Goal: Task Accomplishment & Management: Complete application form

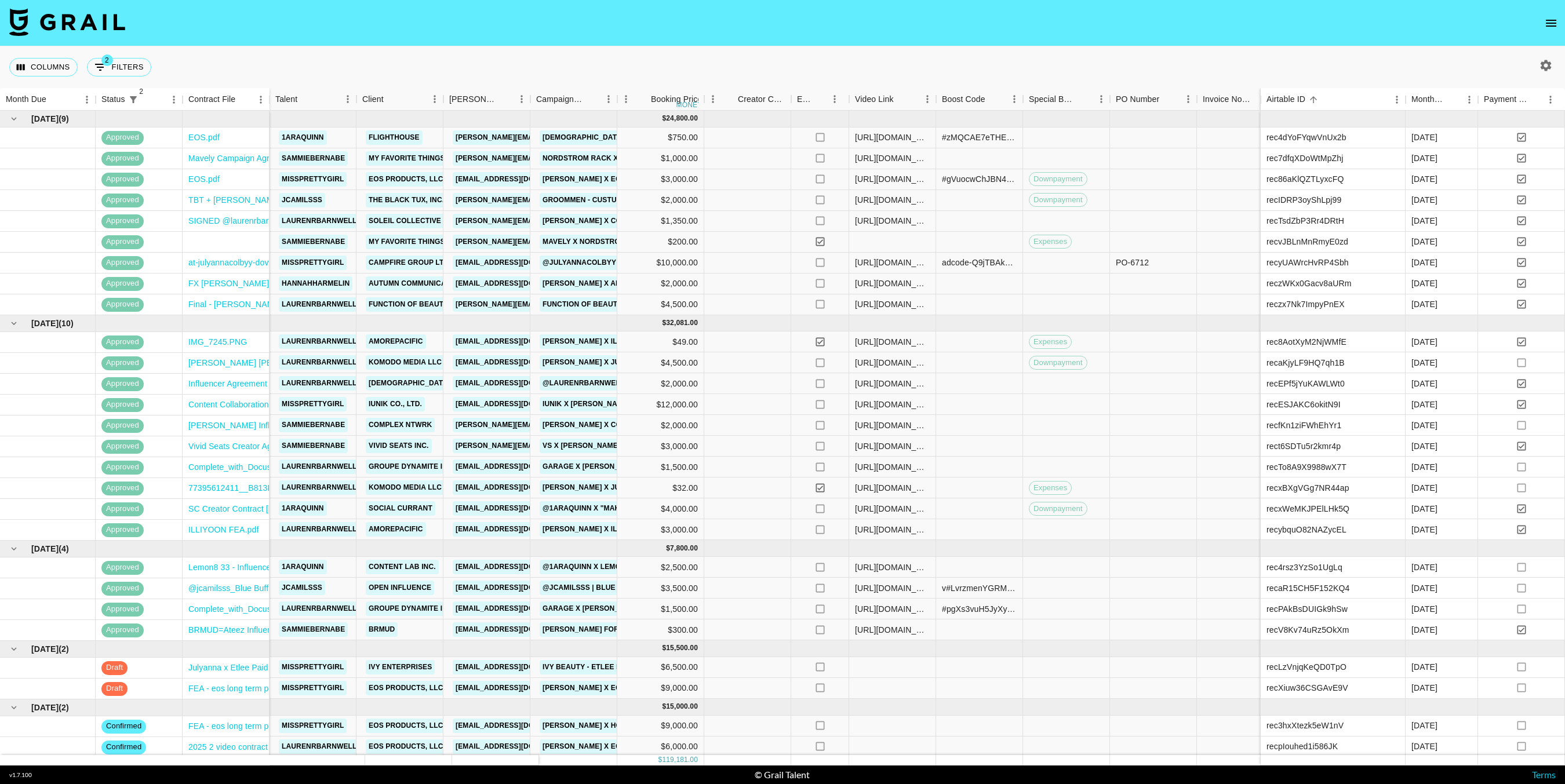
click at [1544, 63] on icon "button" at bounding box center [1546, 65] width 11 height 11
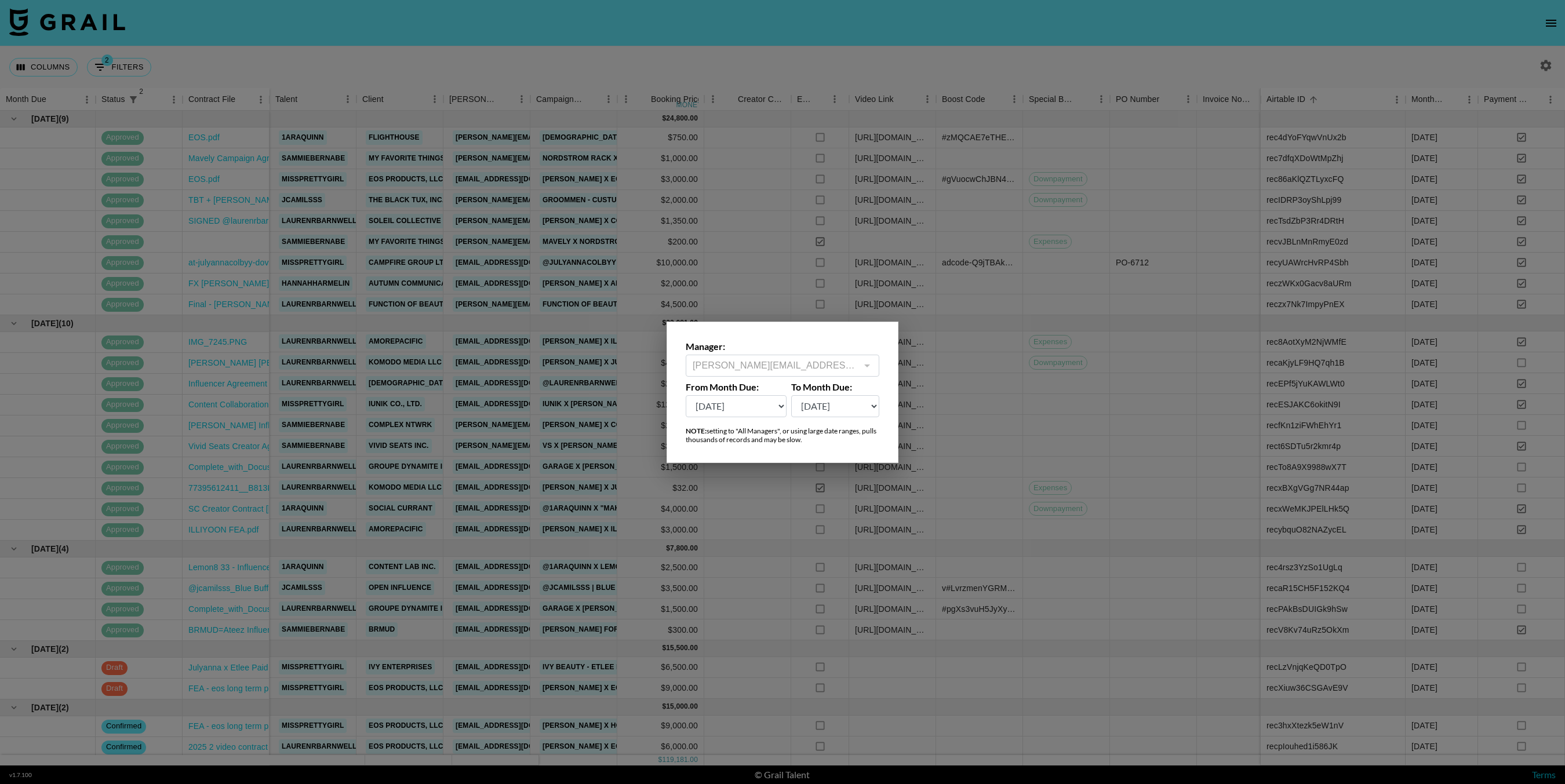
click at [764, 411] on select "Sep '26 Aug '26 Jul '26 Jun '26 May '26 Apr '26 Mar '26 Feb '26 Jan '26 Dec '25…" at bounding box center [736, 406] width 101 height 22
select select "Sep '24"
click at [686, 395] on select "Sep '26 Aug '26 Jul '26 Jun '26 May '26 Apr '26 Mar '26 Feb '26 Jan '26 Dec '25…" at bounding box center [736, 406] width 101 height 22
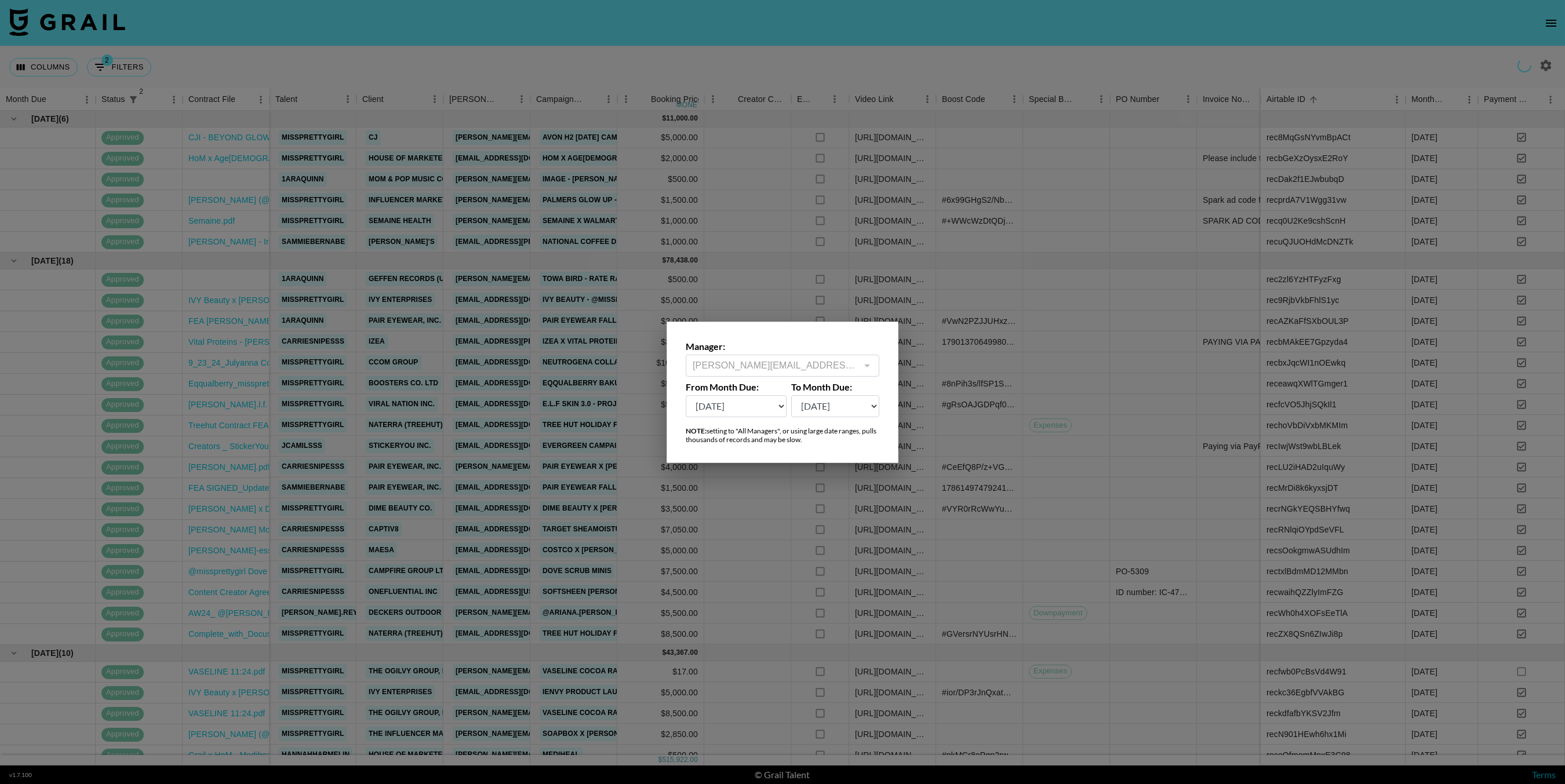
click at [527, 252] on div at bounding box center [782, 392] width 1565 height 784
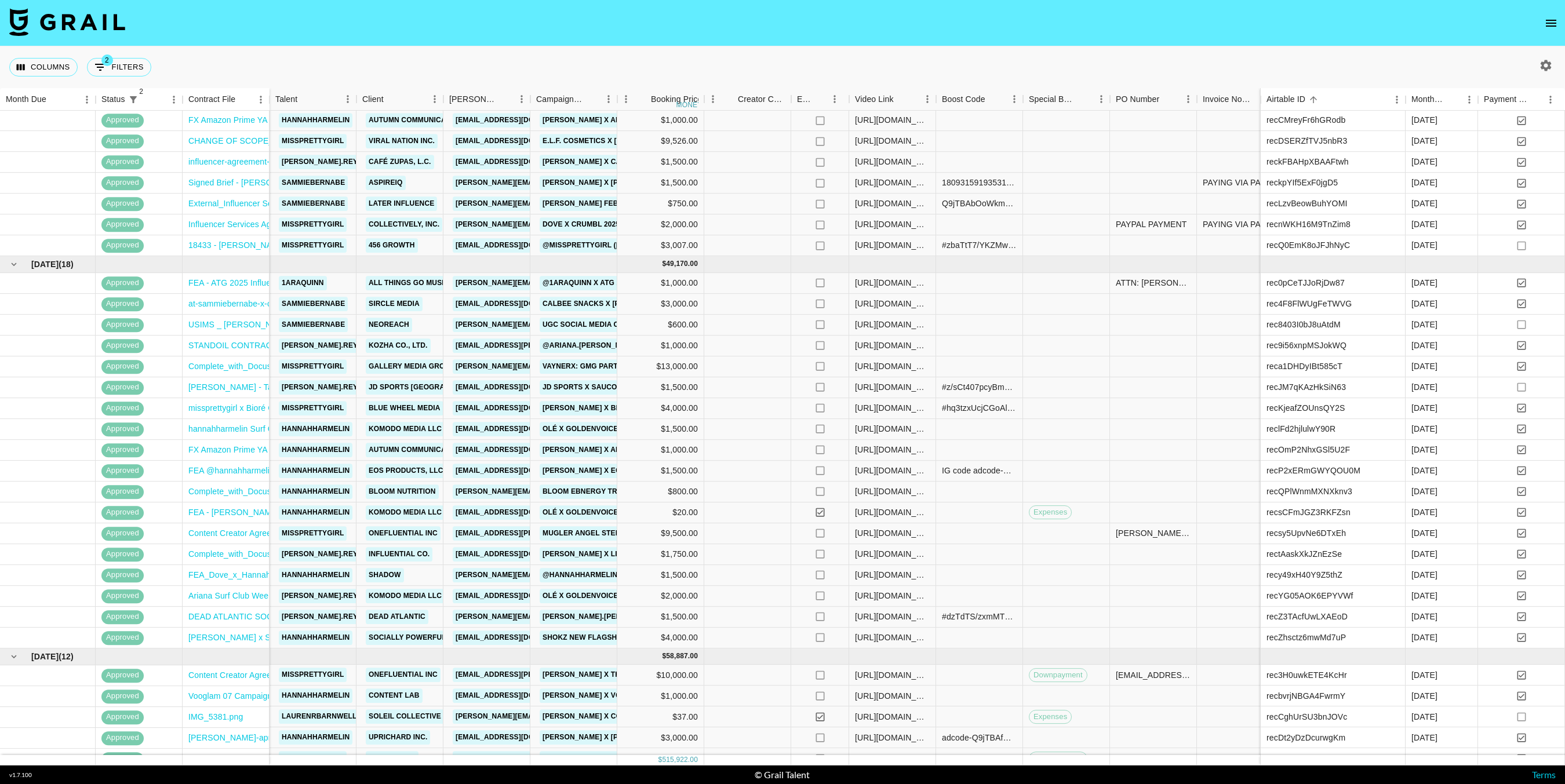
scroll to position [1485, 0]
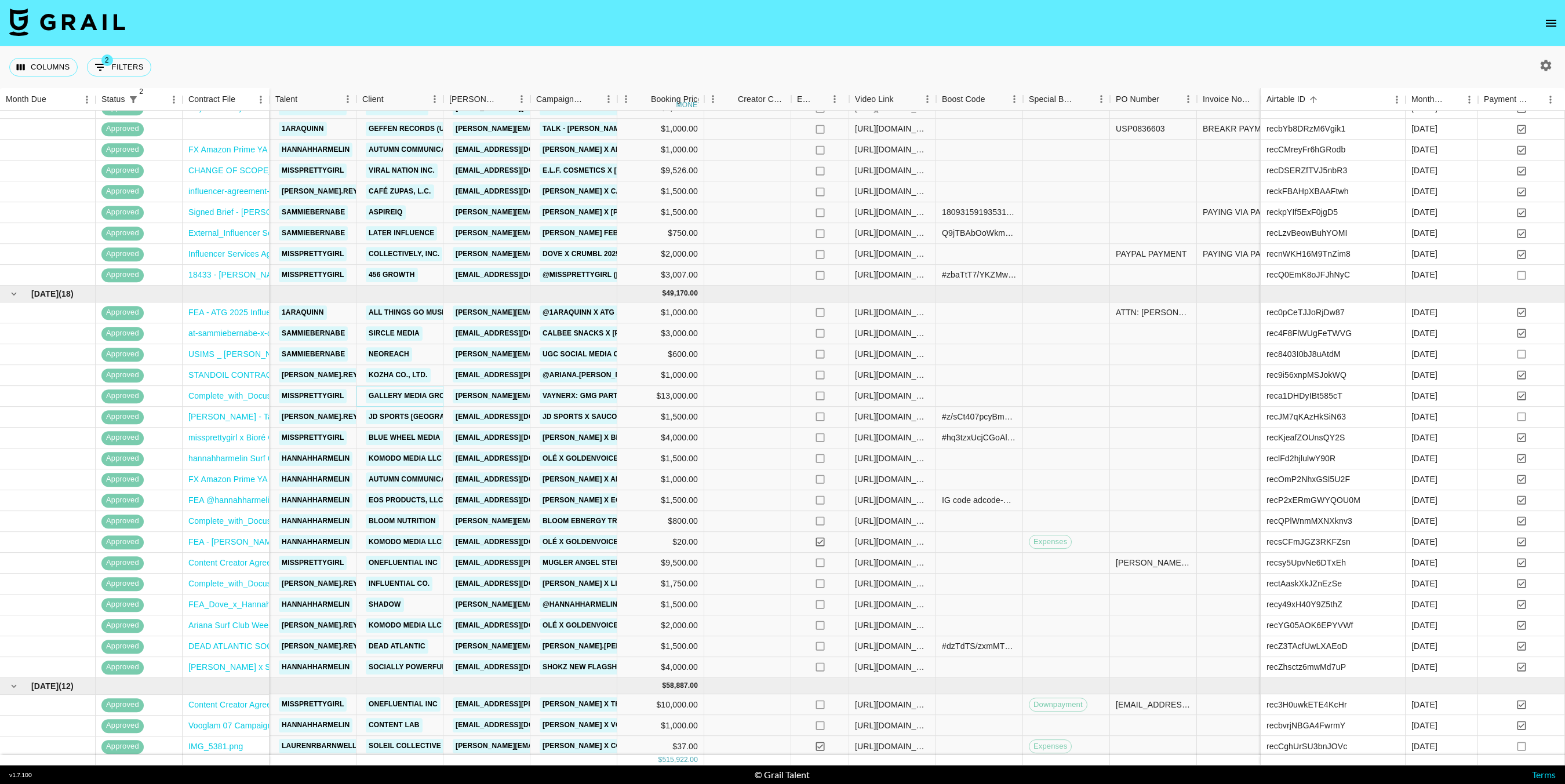
click at [407, 389] on link "Gallery Media Group" at bounding box center [412, 396] width 92 height 15
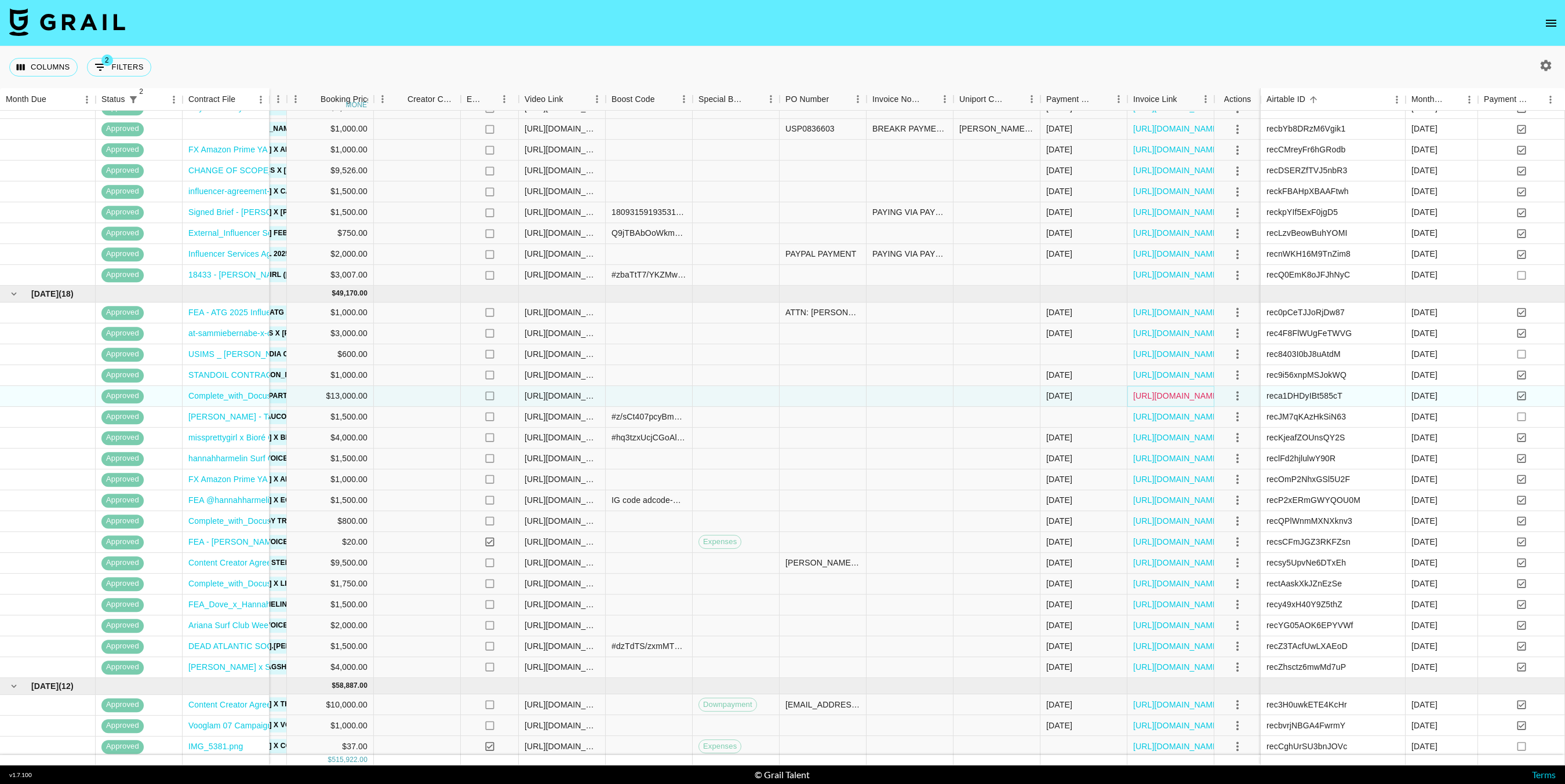
click at [1141, 400] on link "[URL][DOMAIN_NAME]" at bounding box center [1177, 396] width 87 height 12
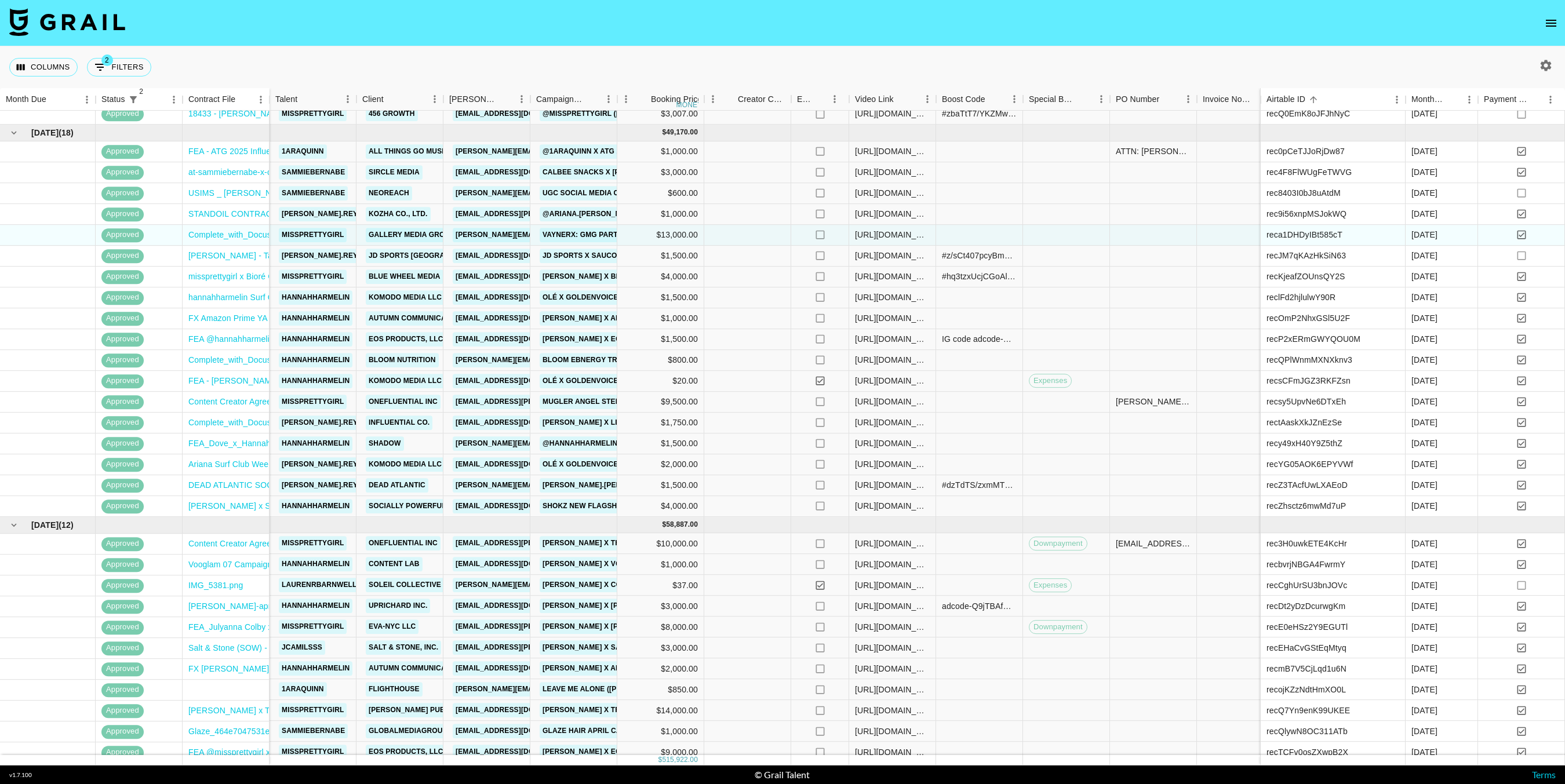
scroll to position [1629, 0]
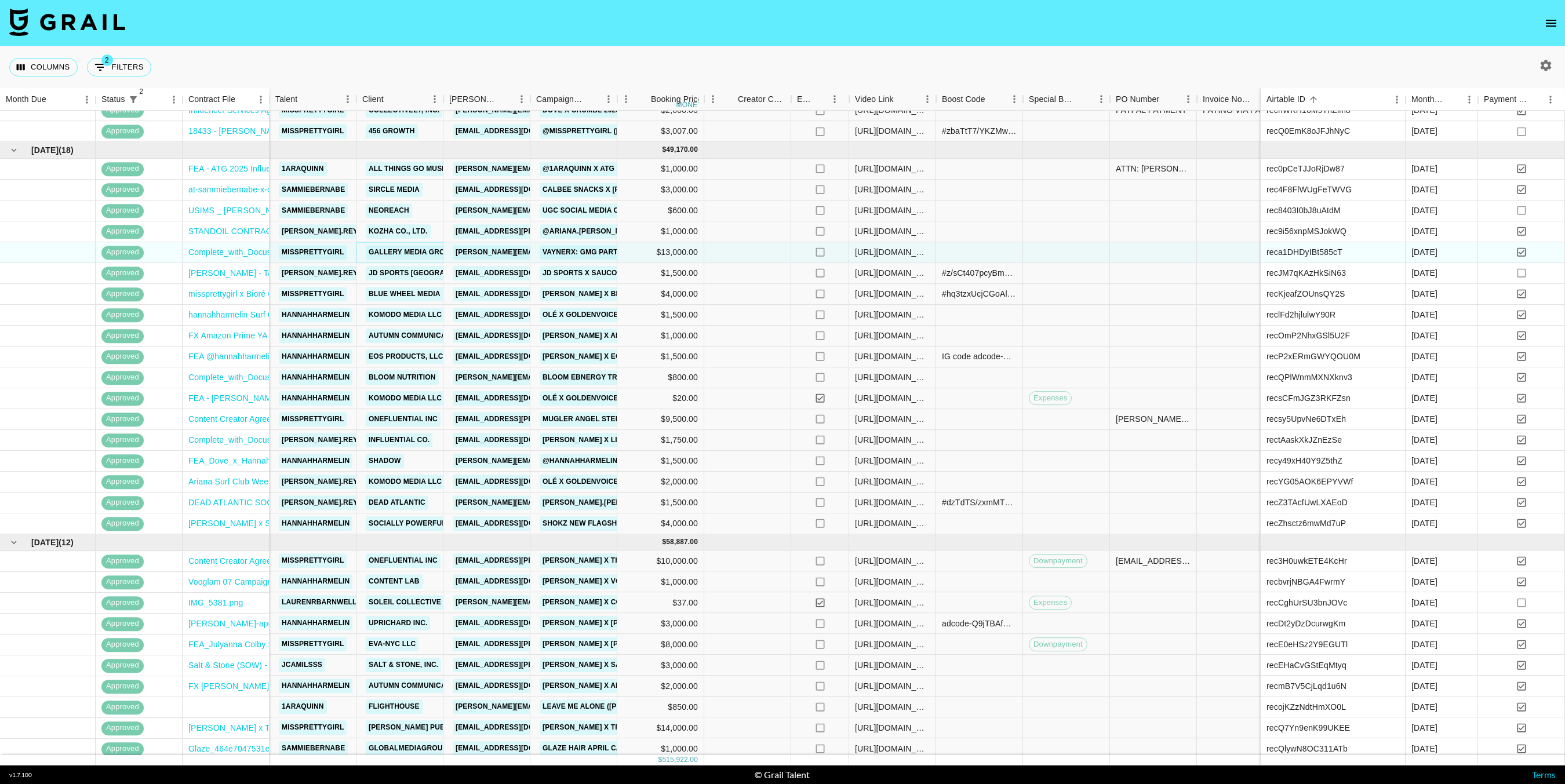
click at [410, 250] on link "Gallery Media Group" at bounding box center [412, 252] width 92 height 15
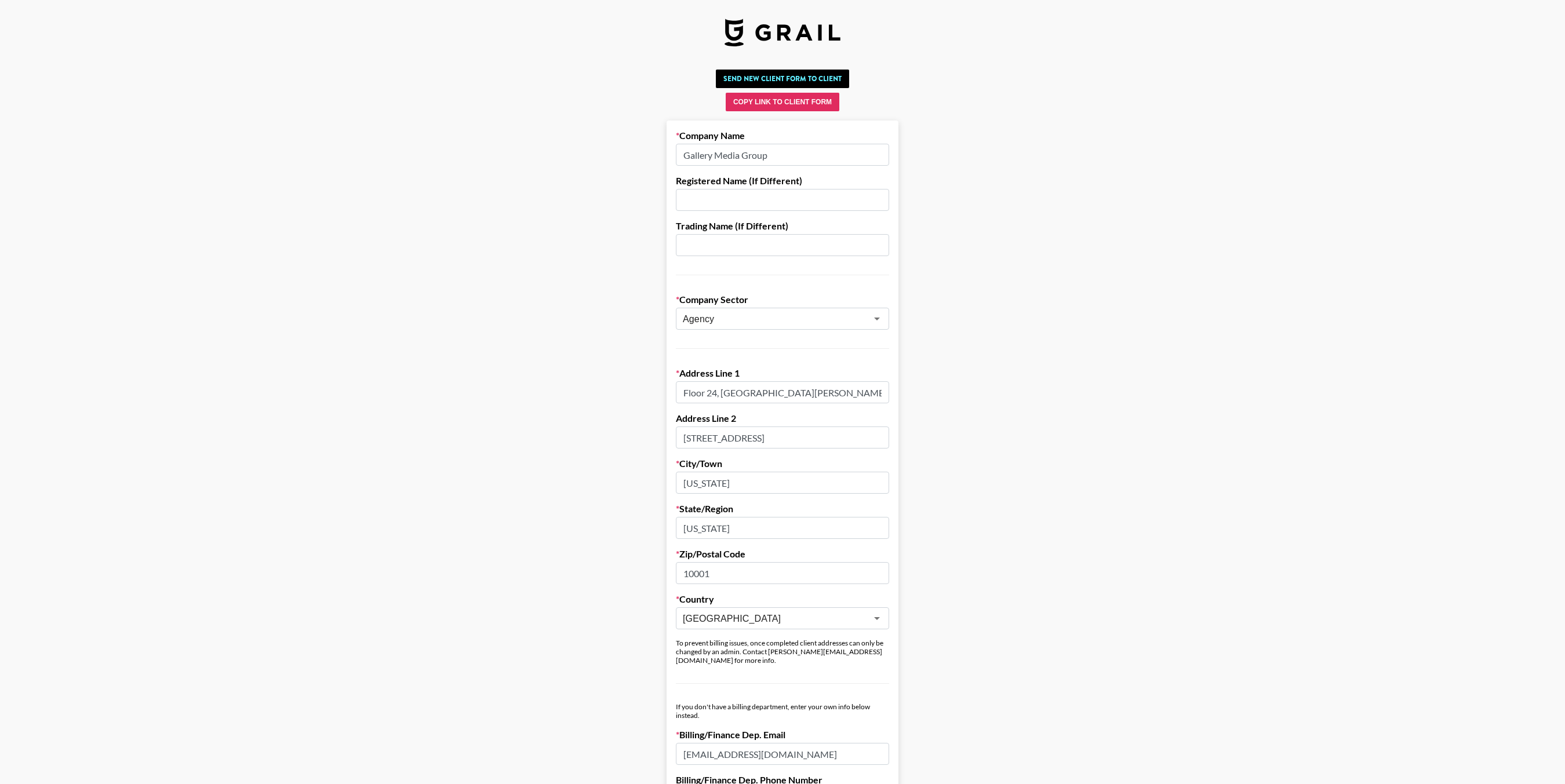
drag, startPoint x: 802, startPoint y: 389, endPoint x: 678, endPoint y: 388, distance: 124.0
click at [678, 388] on input "Floor 24, 10 Hudson Yards" at bounding box center [782, 392] width 213 height 22
drag, startPoint x: 754, startPoint y: 441, endPoint x: 664, endPoint y: 442, distance: 90.0
click at [664, 442] on main "Send New Client Form to Client Copy Link to Client Form Company Name Gallery Me…" at bounding box center [782, 679] width 1547 height 1229
drag, startPoint x: 717, startPoint y: 571, endPoint x: 662, endPoint y: 571, distance: 55.0
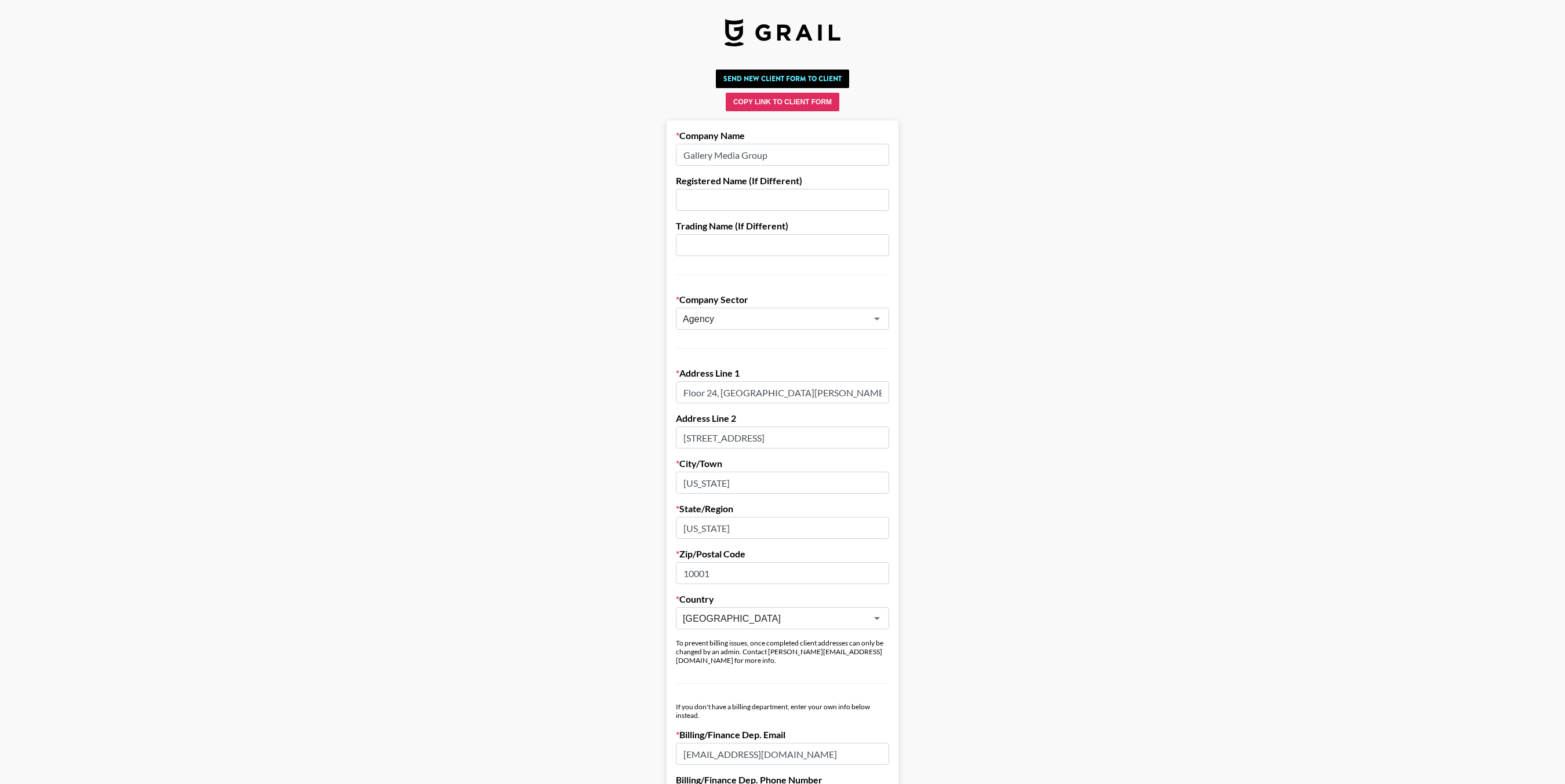
click at [662, 571] on main "Send New Client Form to Client Copy Link to Client Form Company Name Gallery Me…" at bounding box center [782, 679] width 1547 height 1229
drag, startPoint x: 865, startPoint y: 746, endPoint x: 681, endPoint y: 745, distance: 184.0
click at [681, 745] on input "accountspayable@gallerymediagroup.com" at bounding box center [782, 754] width 213 height 22
drag, startPoint x: 807, startPoint y: 393, endPoint x: 682, endPoint y: 395, distance: 125.0
click at [682, 395] on input "Floor 24, 10 Hudson Yards" at bounding box center [782, 392] width 213 height 22
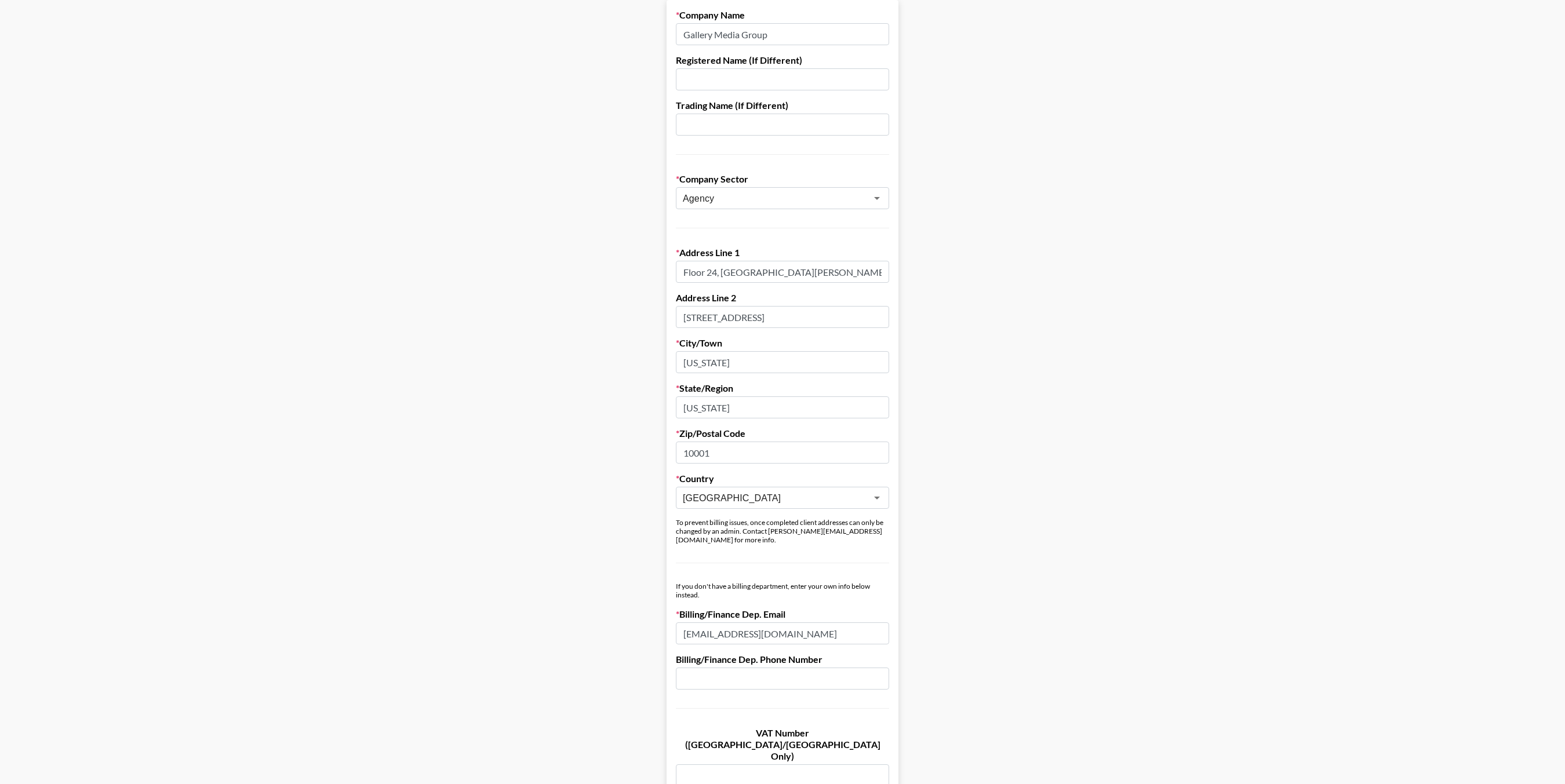
scroll to position [174, 0]
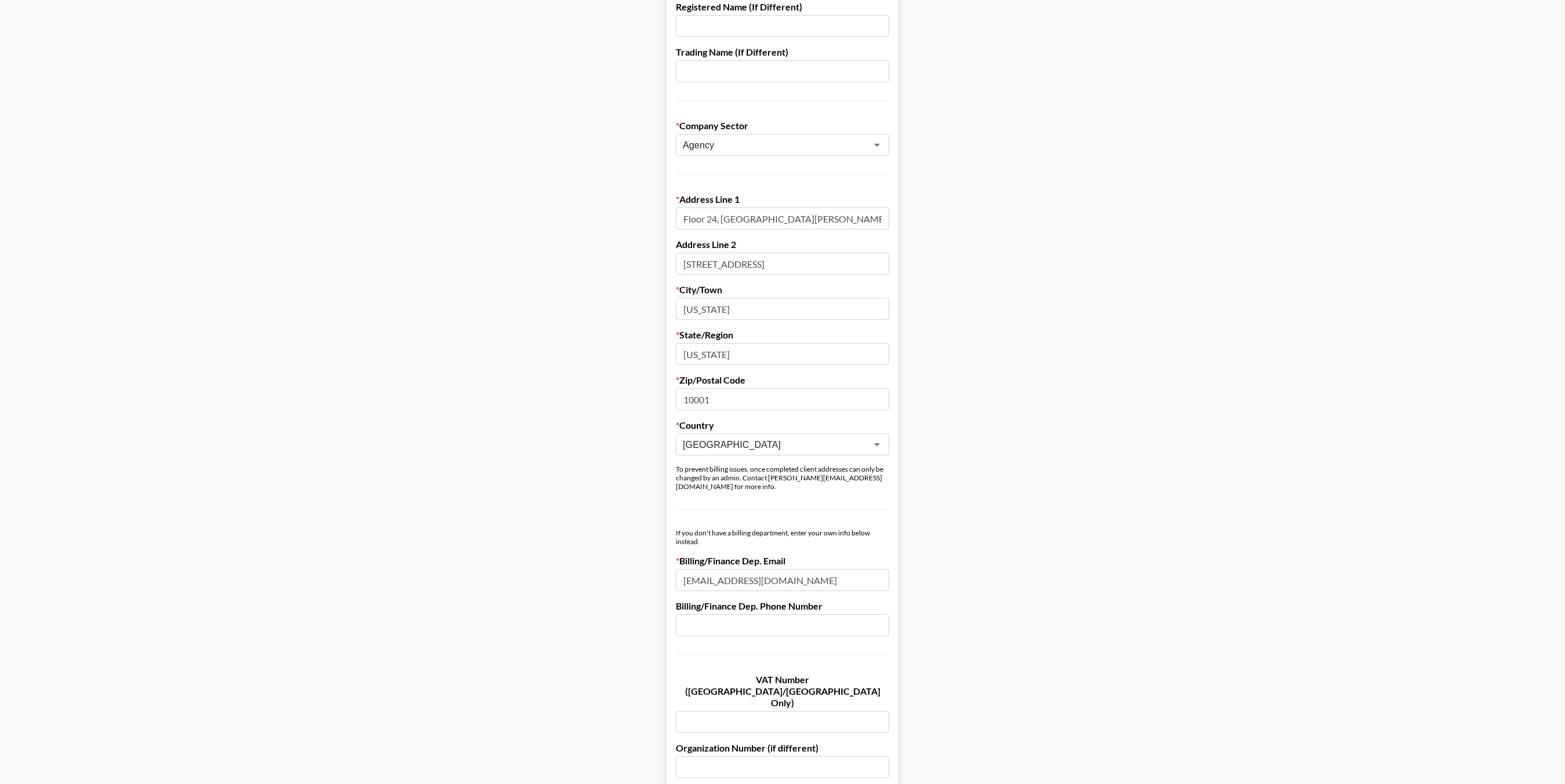
drag, startPoint x: 869, startPoint y: 575, endPoint x: 666, endPoint y: 574, distance: 203.0
click at [666, 574] on main "Send New Client Form to Client Copy Link to Client Form Company Name Gallery Me…" at bounding box center [782, 505] width 1547 height 1229
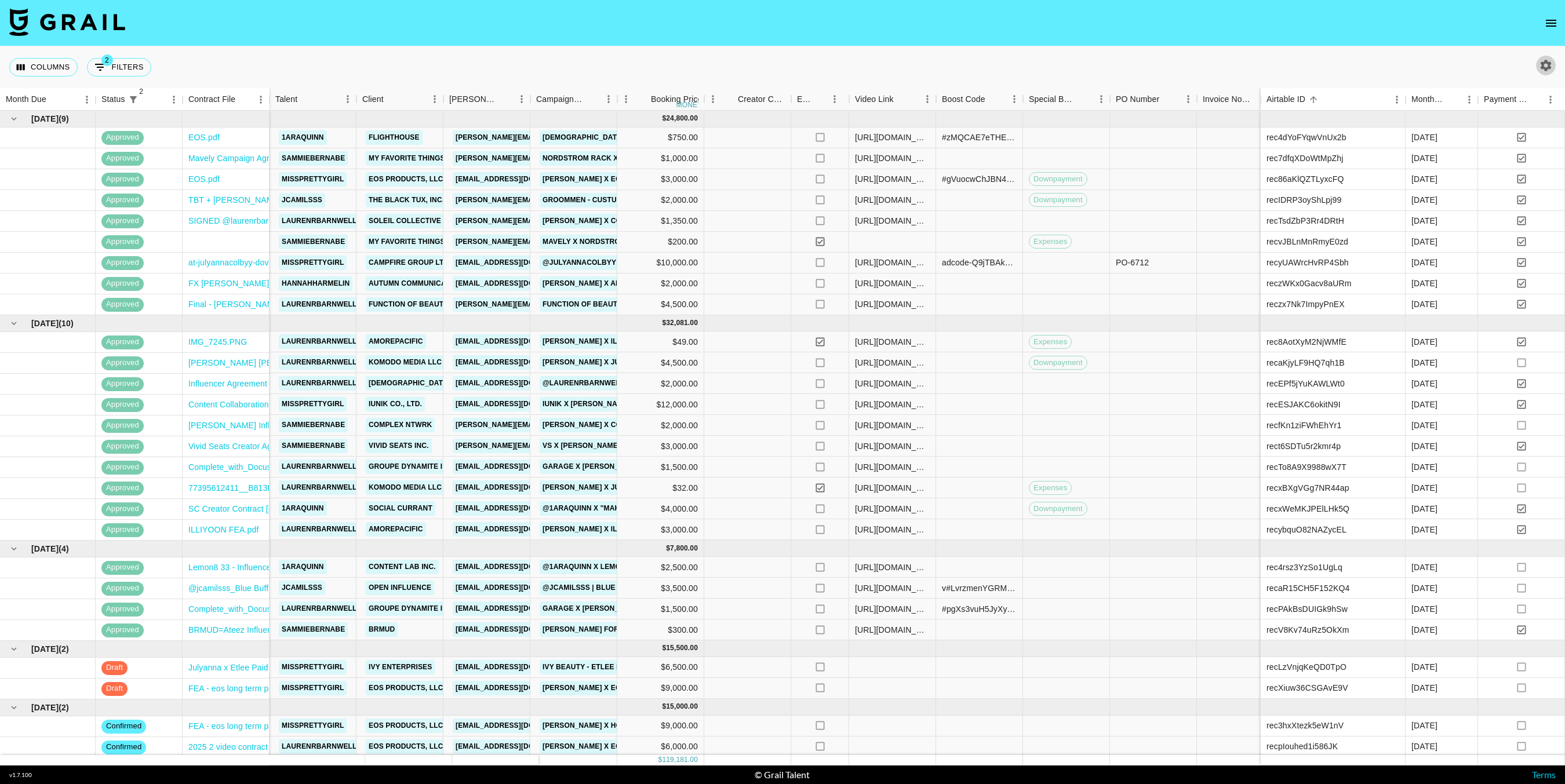
click at [1549, 65] on icon "button" at bounding box center [1546, 65] width 11 height 11
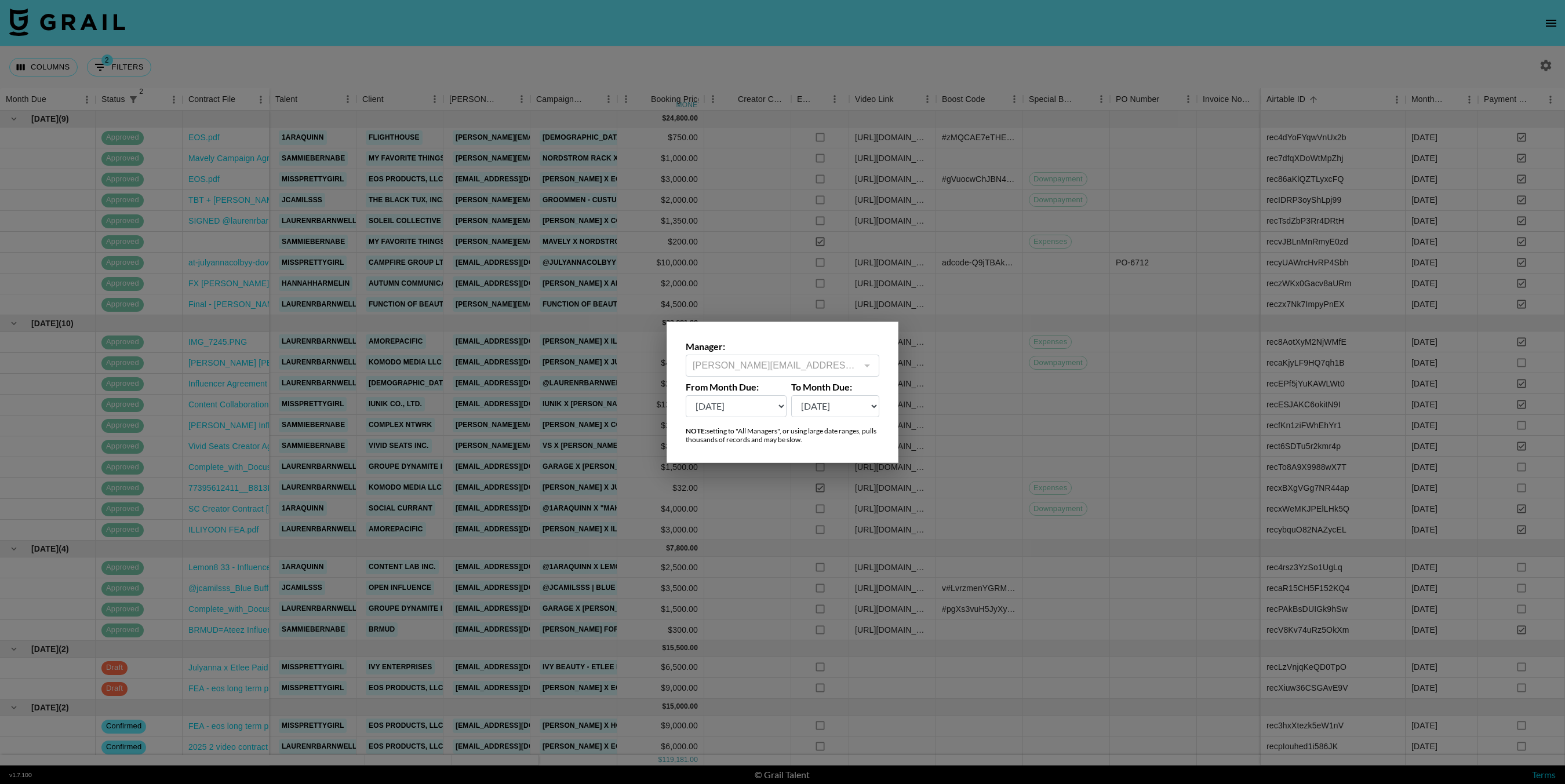
click at [758, 413] on select "[DATE] Aug '[DATE] Jun '[DATE] Apr '[DATE] Feb '[DATE] Dec '[DATE] Oct '[DATE] …" at bounding box center [736, 406] width 101 height 22
select select "[DATE]"
click at [686, 395] on select "[DATE] Aug '[DATE] Jun '[DATE] Apr '[DATE] Feb '[DATE] Dec '[DATE] Oct '[DATE] …" at bounding box center [736, 406] width 101 height 22
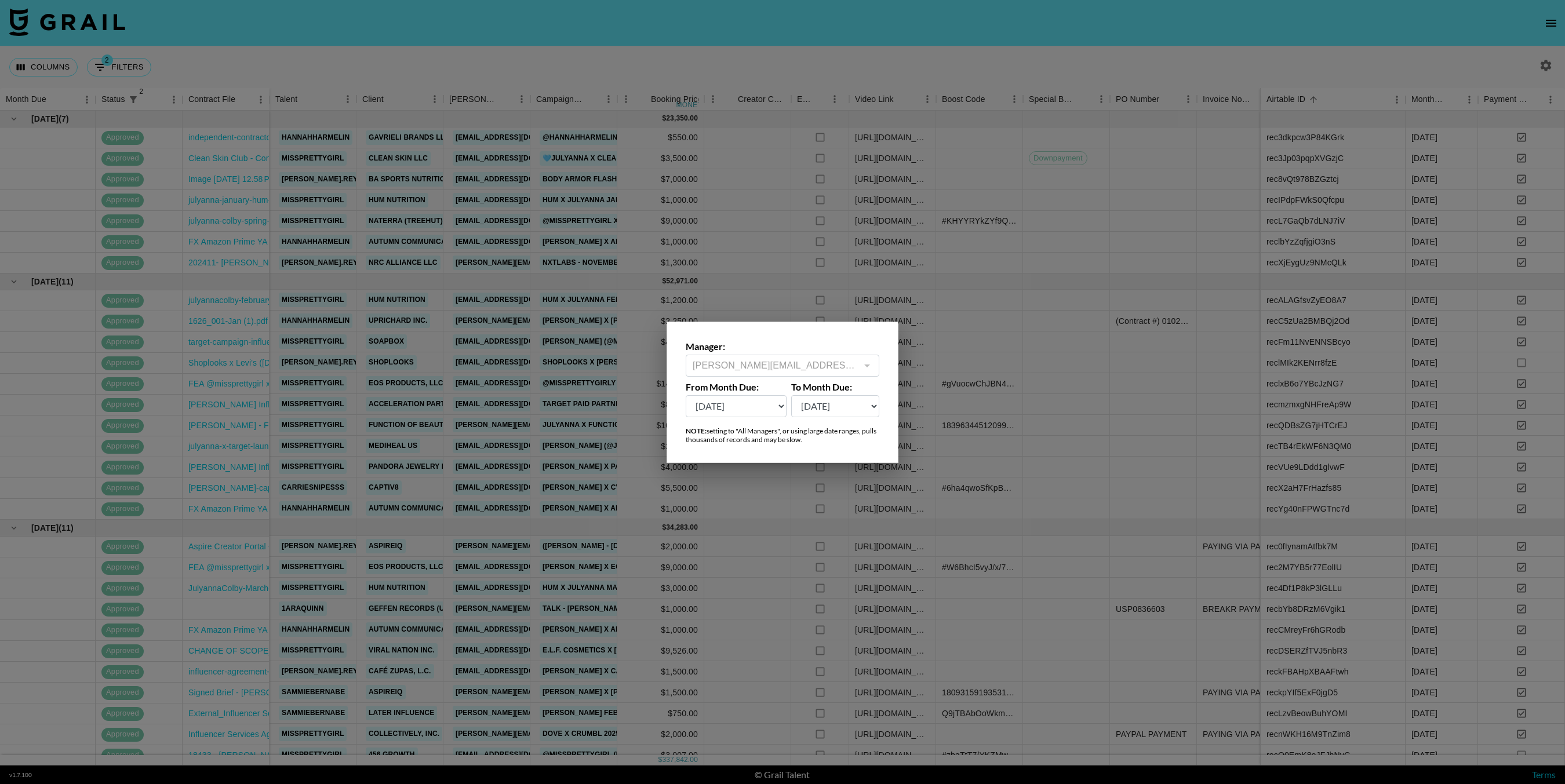
click at [585, 177] on div at bounding box center [782, 392] width 1565 height 784
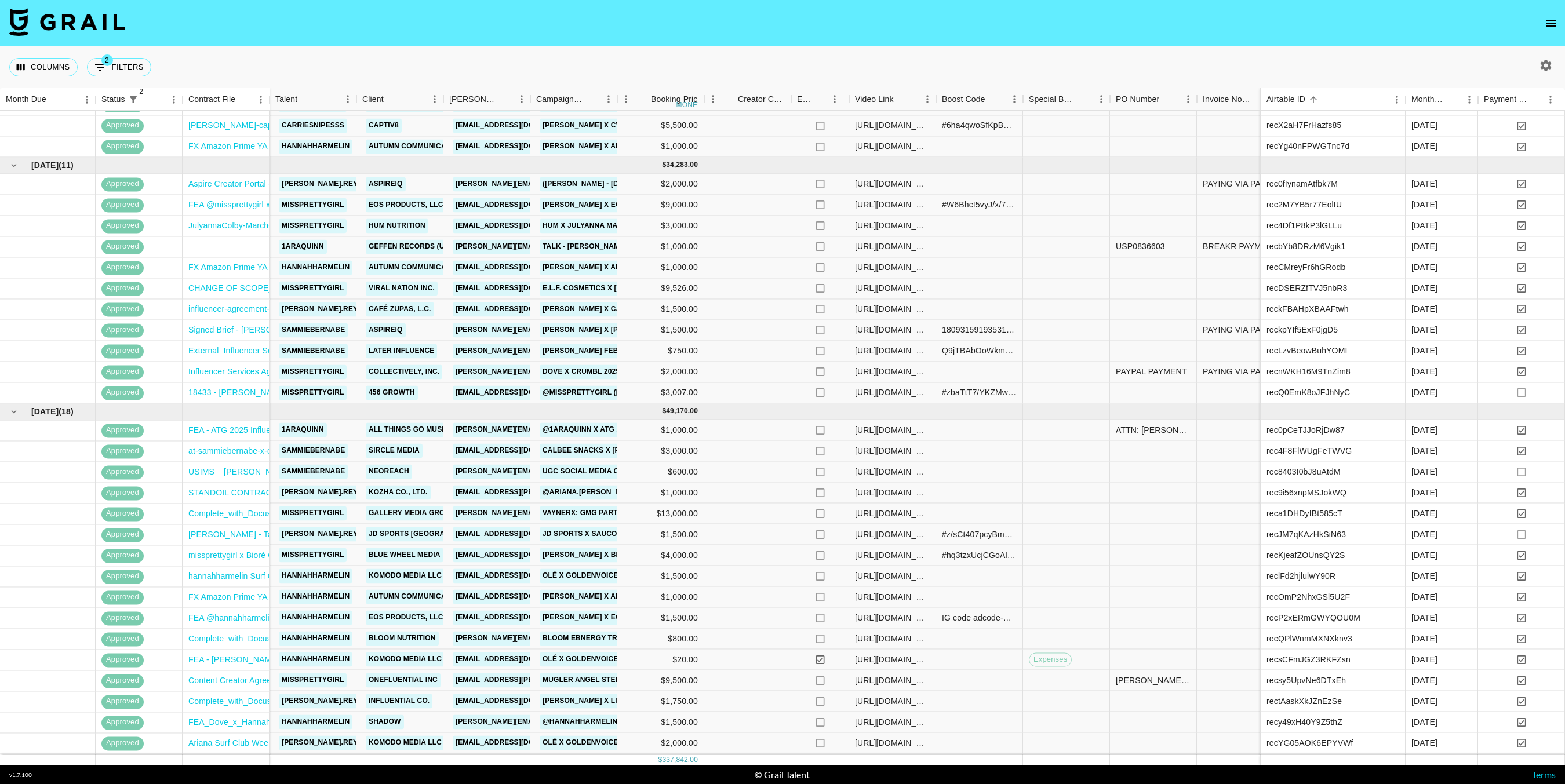
scroll to position [369, 0]
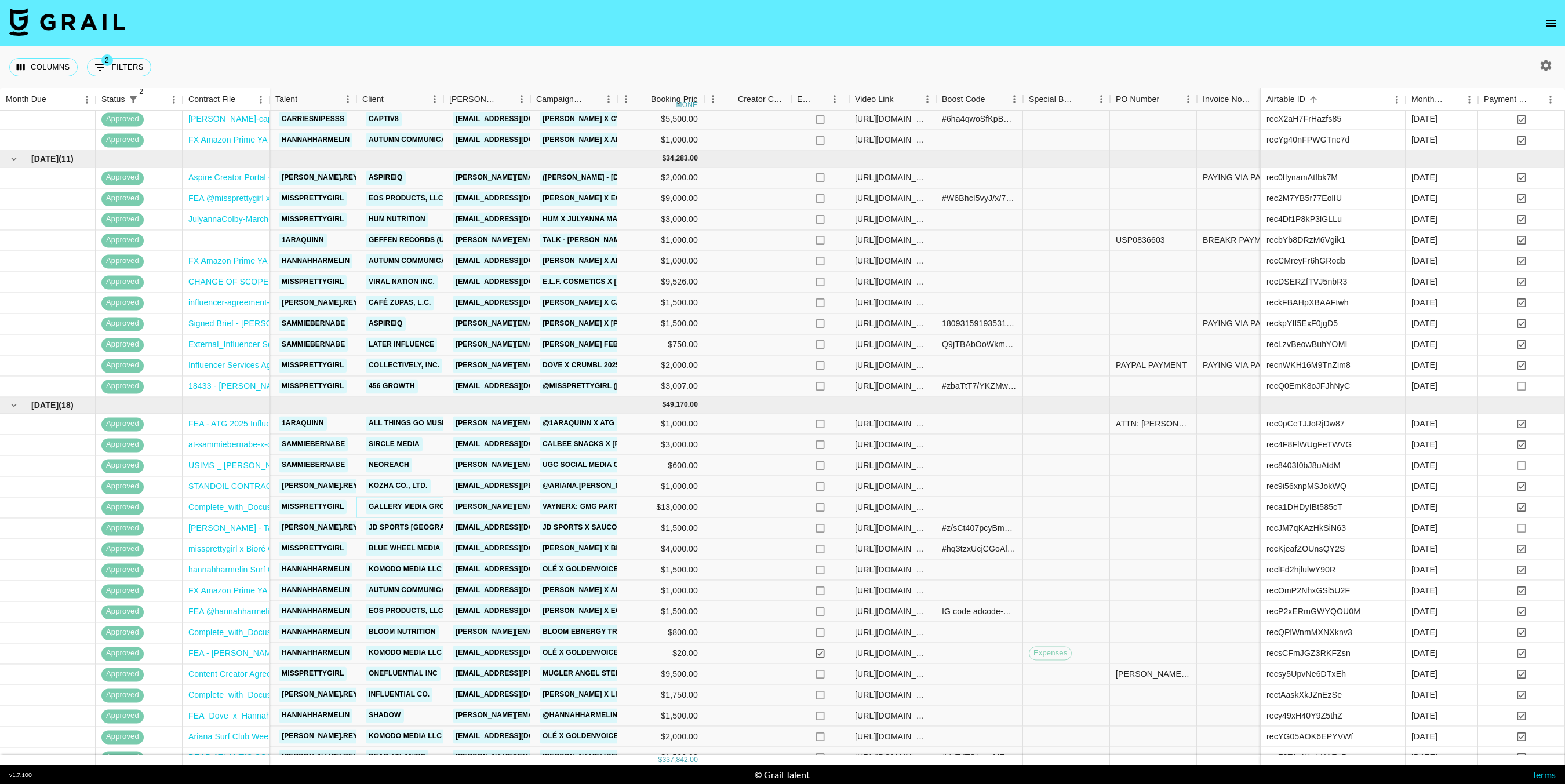
click at [425, 509] on link "Gallery Media Group" at bounding box center [412, 507] width 92 height 15
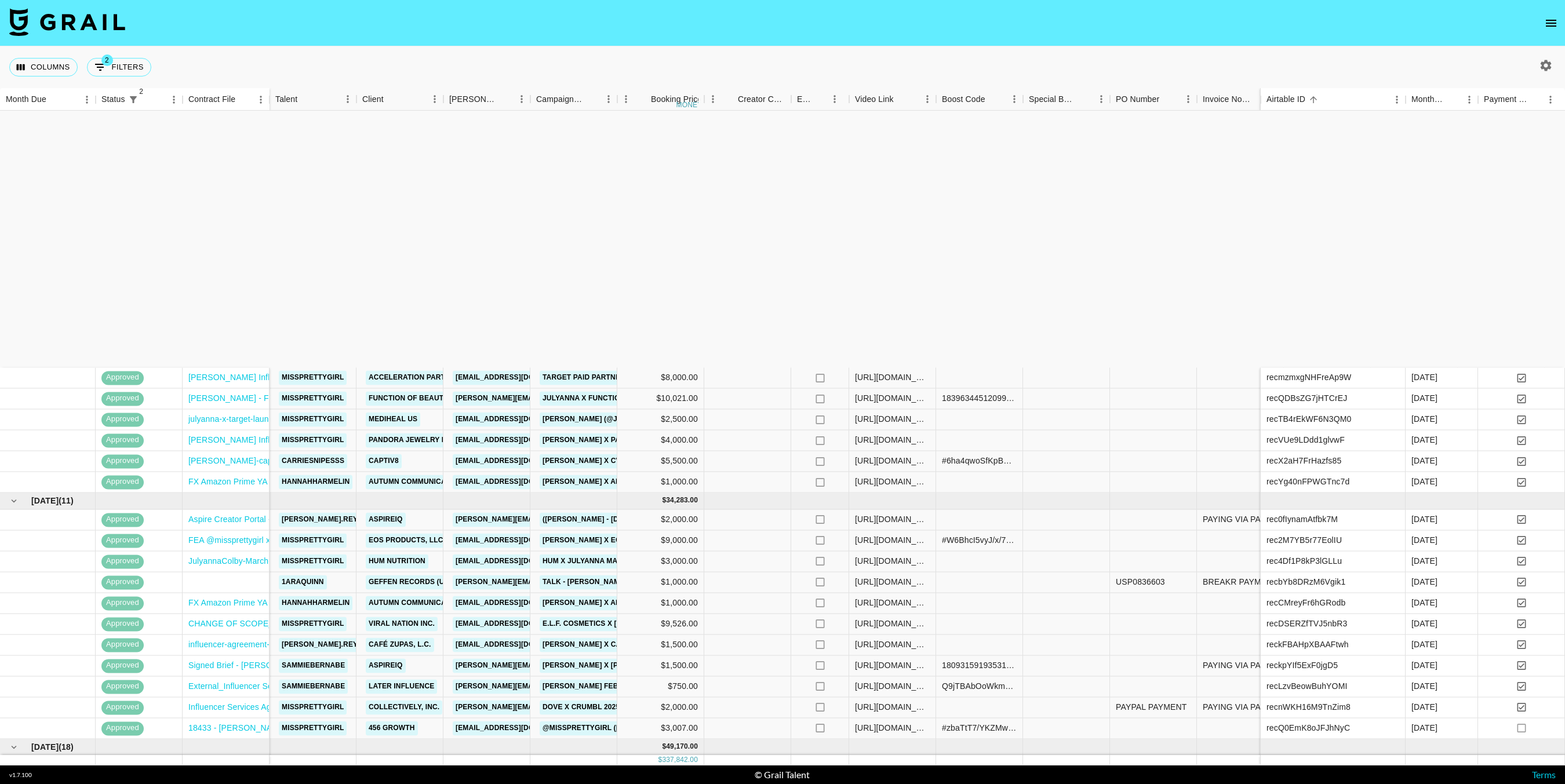
scroll to position [0, 0]
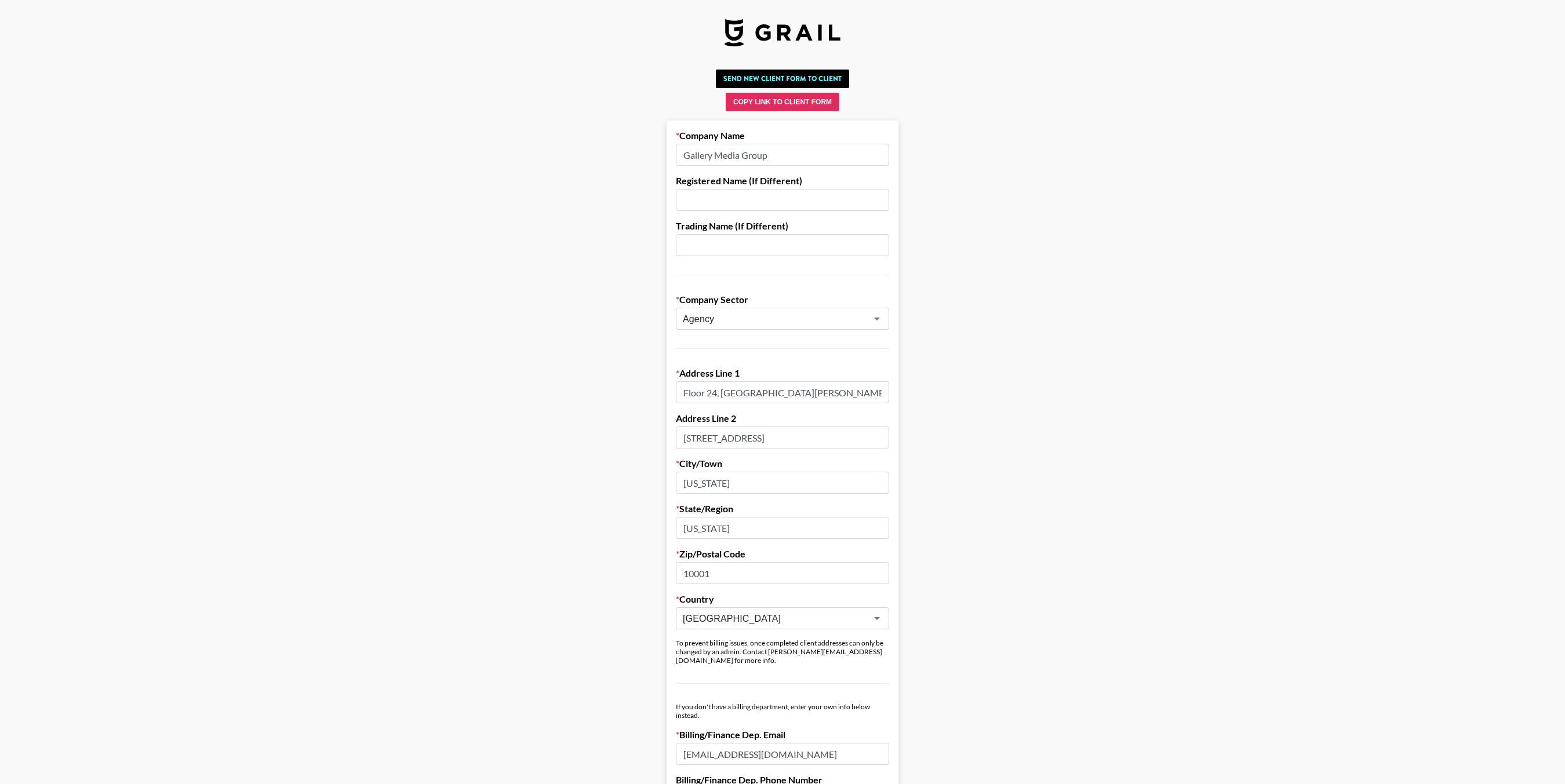
drag, startPoint x: 751, startPoint y: 435, endPoint x: 664, endPoint y: 435, distance: 87.0
click at [663, 435] on main "Send New Client Form to Client Copy Link to Client Form Company Name Gallery Me…" at bounding box center [782, 679] width 1547 height 1229
